Goal: Task Accomplishment & Management: Use online tool/utility

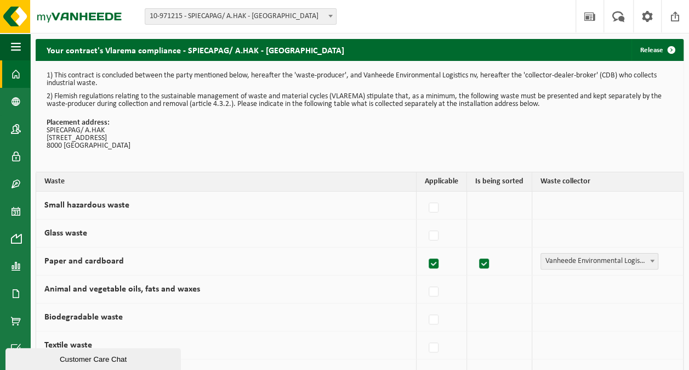
click at [16, 76] on span at bounding box center [16, 73] width 10 height 27
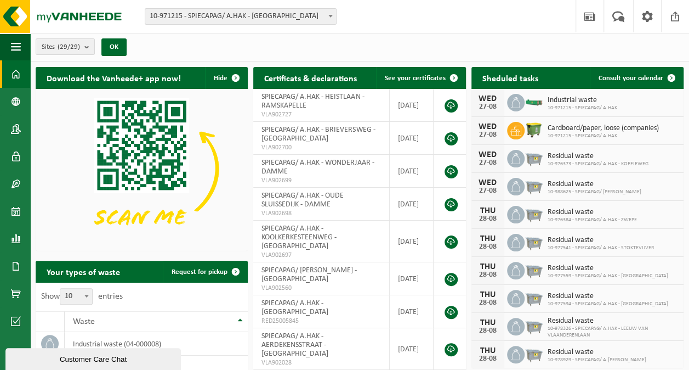
click at [583, 100] on span "Industrial waste" at bounding box center [583, 100] width 70 height 9
click at [13, 75] on span at bounding box center [16, 73] width 10 height 27
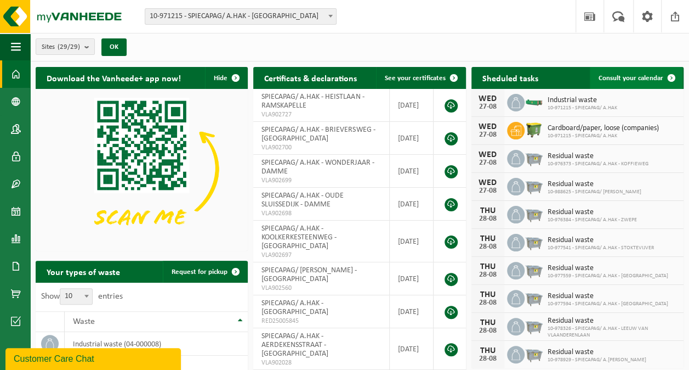
click at [646, 79] on span "Consult your calendar" at bounding box center [631, 78] width 65 height 7
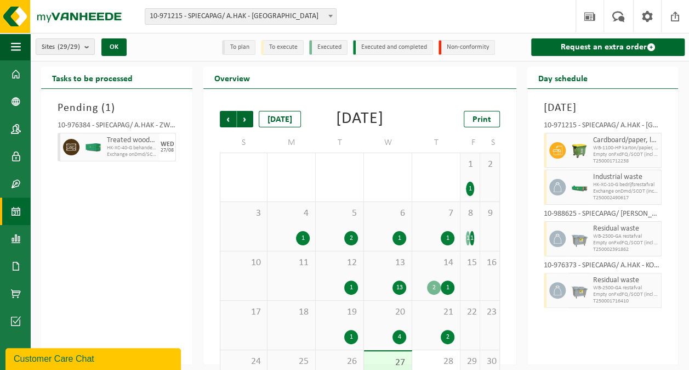
drag, startPoint x: 630, startPoint y: 44, endPoint x: 608, endPoint y: 72, distance: 36.3
click at [630, 44] on link "Request an extra order" at bounding box center [609, 47] width 154 height 18
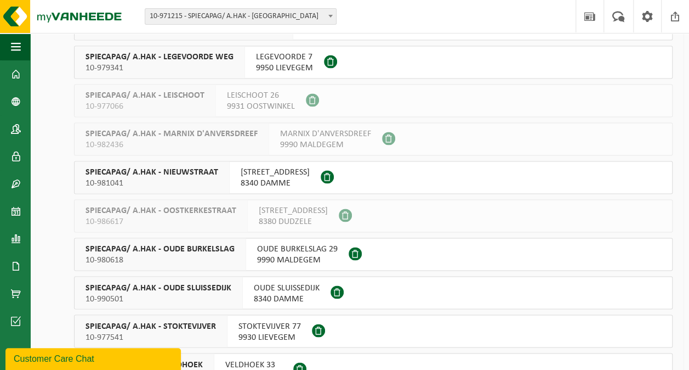
scroll to position [889, 0]
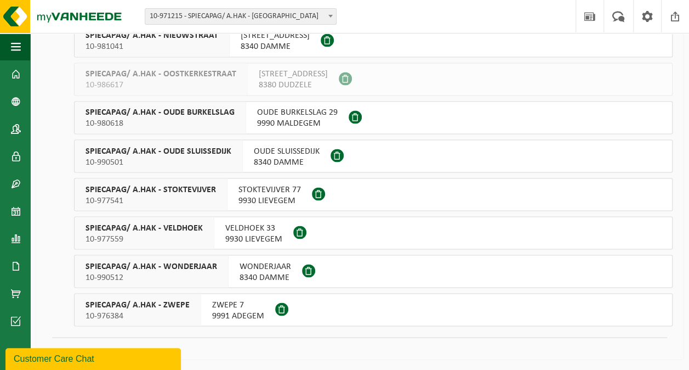
click at [174, 307] on span "SPIECAPAG/ A.HAK - ZWEPE" at bounding box center [138, 304] width 104 height 11
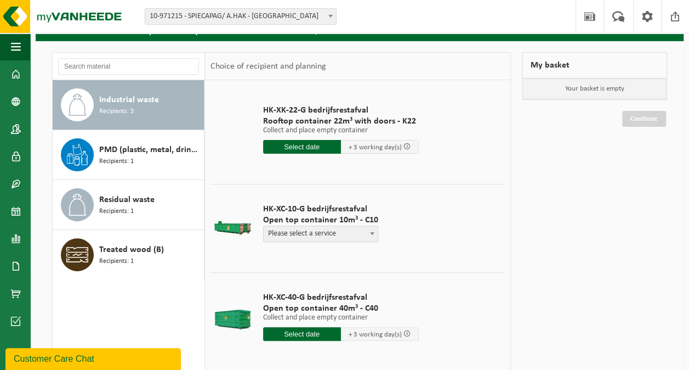
scroll to position [110, 0]
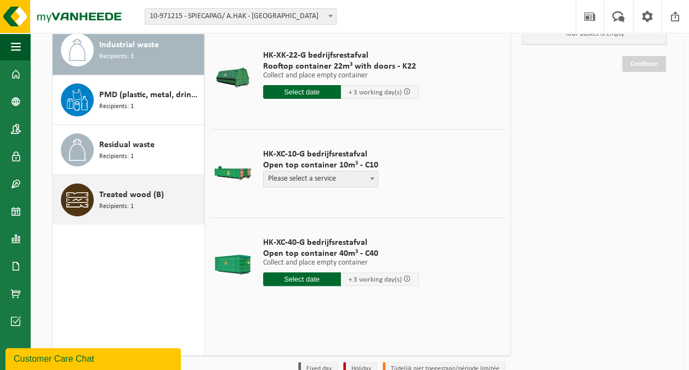
drag, startPoint x: 132, startPoint y: 193, endPoint x: 197, endPoint y: 221, distance: 71.5
click at [132, 193] on span "Treated wood (B)" at bounding box center [131, 194] width 65 height 13
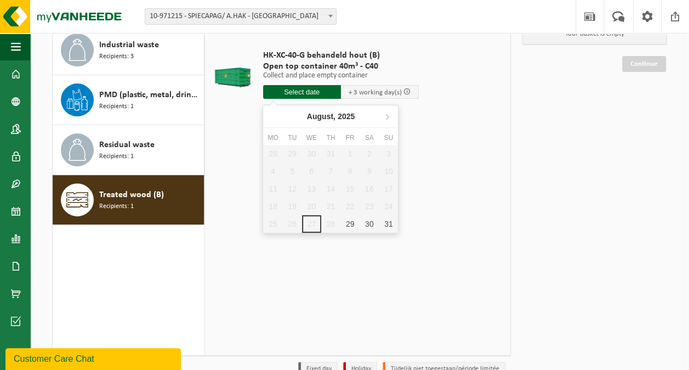
click at [324, 92] on input "text" at bounding box center [302, 92] width 78 height 14
click at [351, 222] on div "29" at bounding box center [350, 224] width 19 height 18
type input "From 2025-08-29"
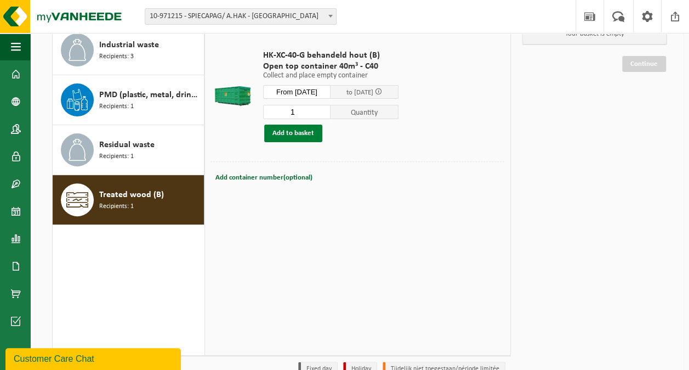
click at [296, 134] on button "Add to basket" at bounding box center [293, 134] width 58 height 18
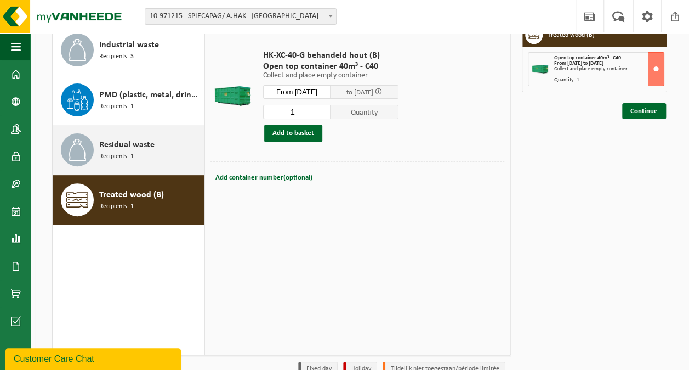
click at [153, 155] on div "Residual waste Recipients: 1" at bounding box center [150, 149] width 102 height 33
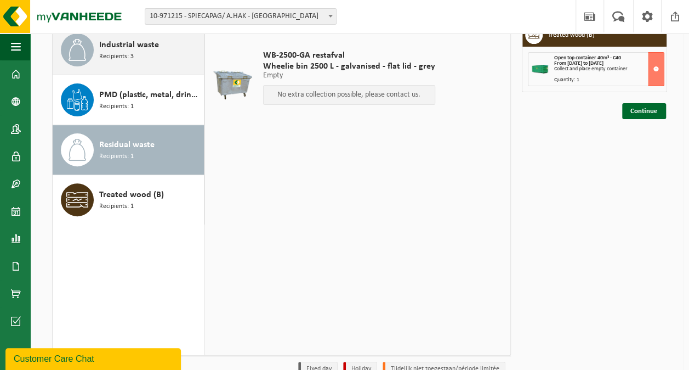
click at [134, 48] on span "Industrial waste" at bounding box center [129, 44] width 60 height 13
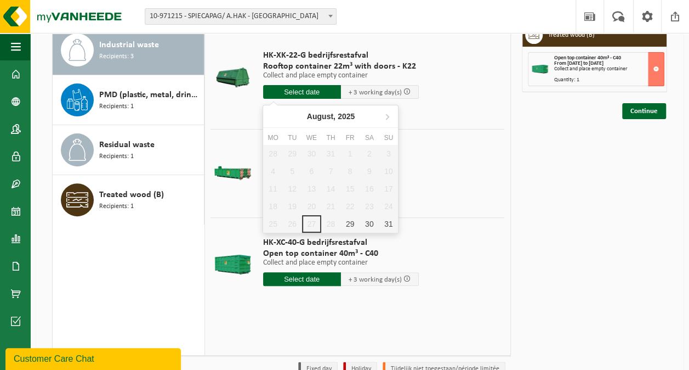
click at [318, 91] on input "text" at bounding box center [302, 92] width 78 height 14
click at [350, 221] on div "29" at bounding box center [350, 224] width 19 height 18
type input "From 2025-08-29"
type input "2025-08-29"
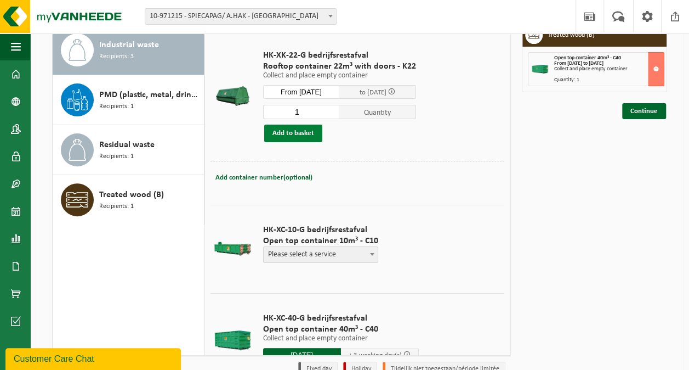
click at [296, 135] on button "Add to basket" at bounding box center [293, 134] width 58 height 18
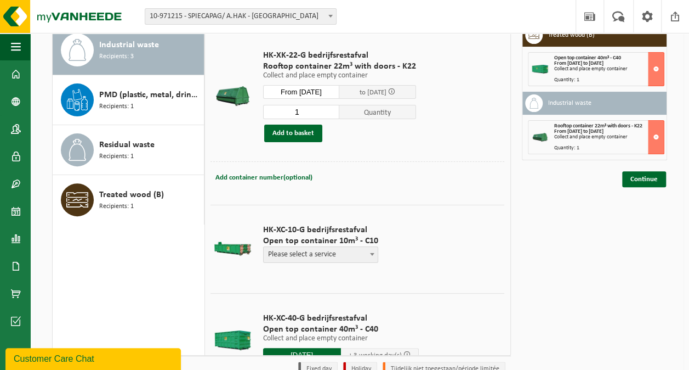
scroll to position [42, 0]
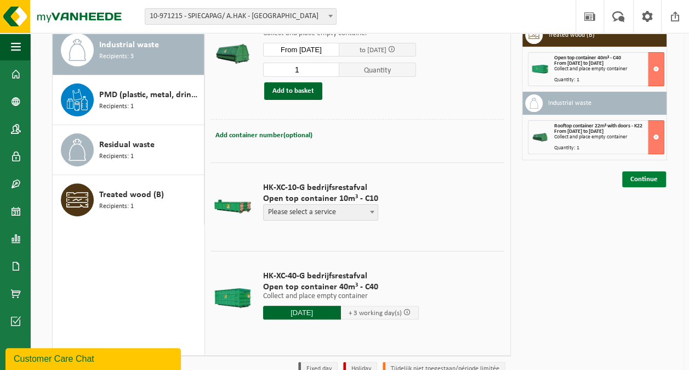
click at [655, 180] on link "Continue" at bounding box center [645, 179] width 44 height 16
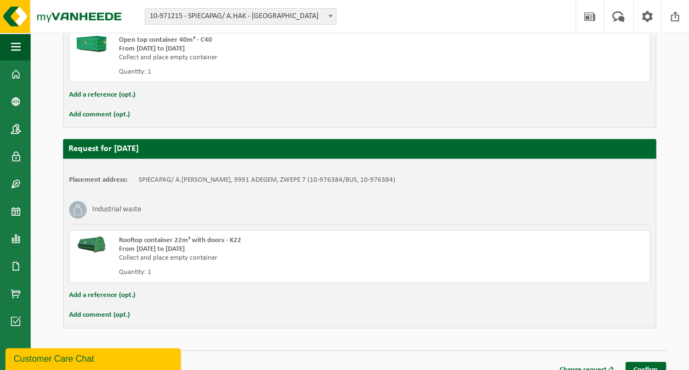
scroll to position [298, 0]
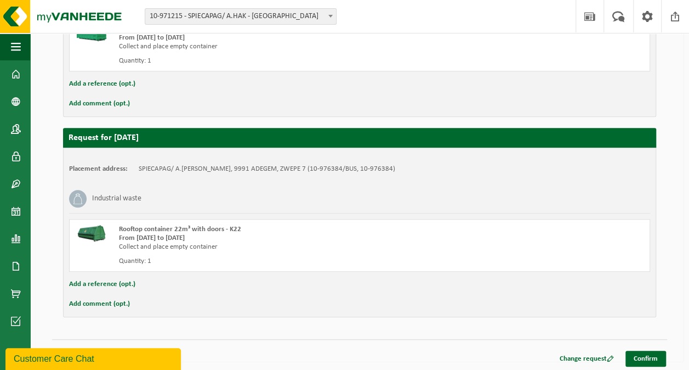
drag, startPoint x: 647, startPoint y: 353, endPoint x: 552, endPoint y: 212, distance: 169.8
click at [647, 352] on link "Confirm" at bounding box center [646, 359] width 41 height 16
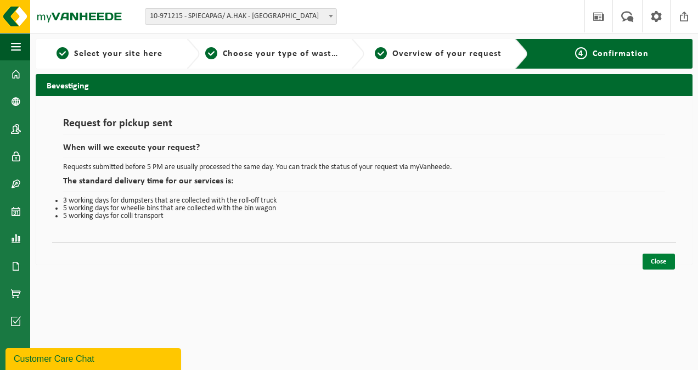
click at [660, 259] on link "Close" at bounding box center [658, 261] width 32 height 16
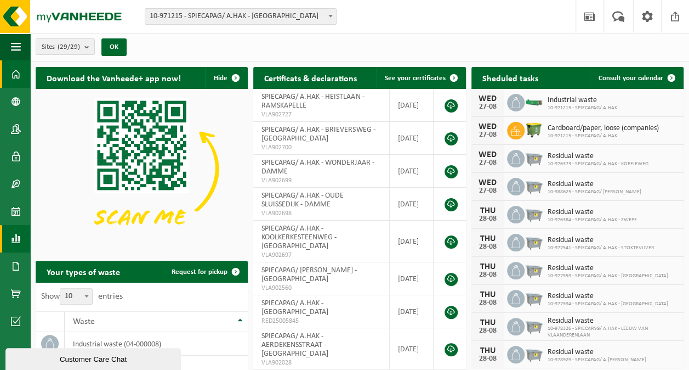
click at [13, 237] on span at bounding box center [16, 238] width 10 height 27
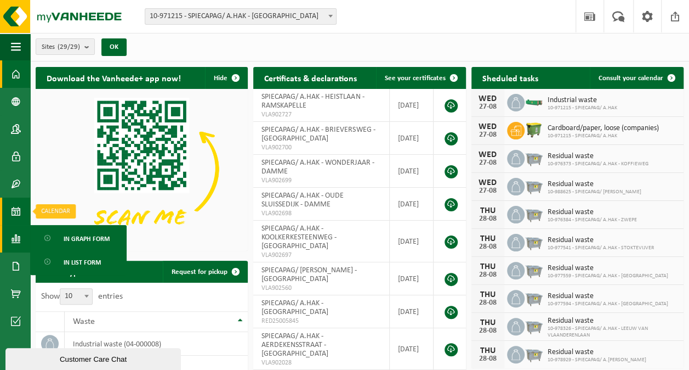
click at [16, 210] on span at bounding box center [16, 210] width 10 height 27
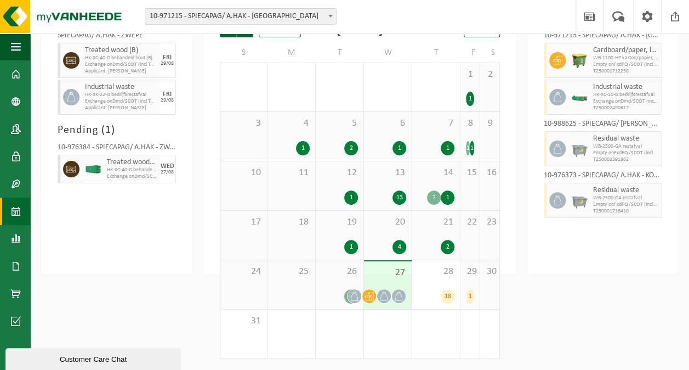
scroll to position [106, 0]
click at [471, 295] on div "1" at bounding box center [470, 296] width 8 height 14
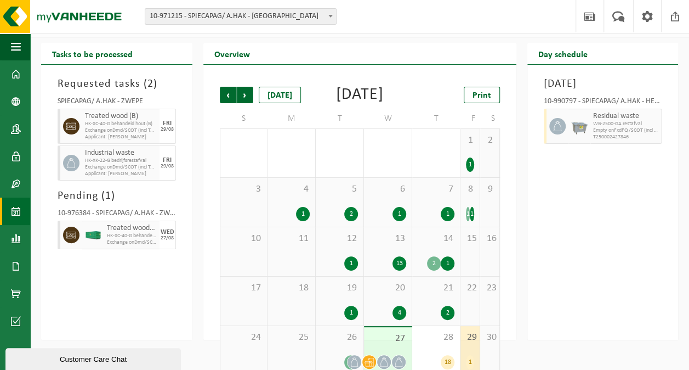
scroll to position [0, 0]
